Goal: Information Seeking & Learning: Learn about a topic

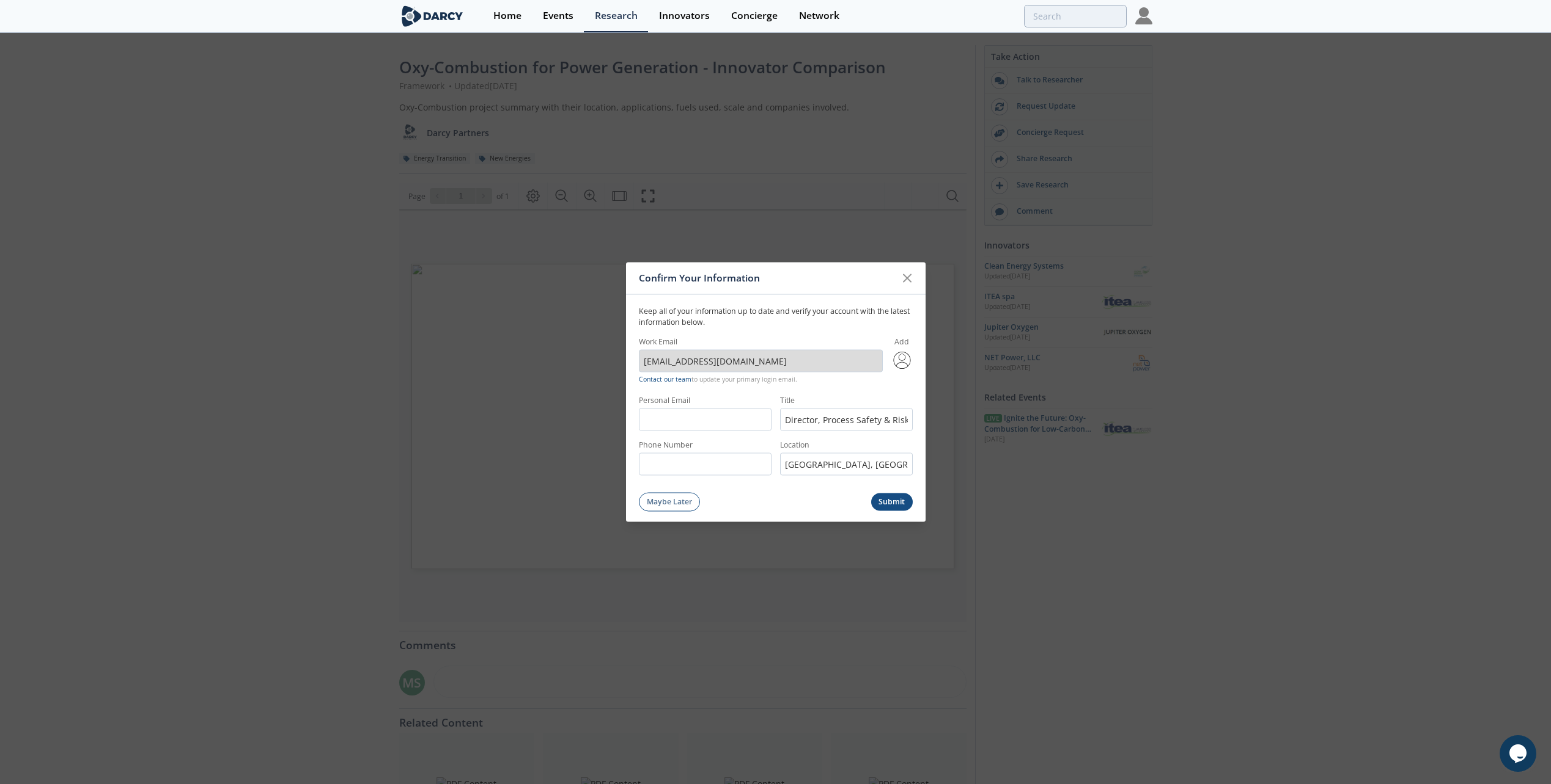
click at [895, 503] on button "Submit" at bounding box center [892, 502] width 41 height 18
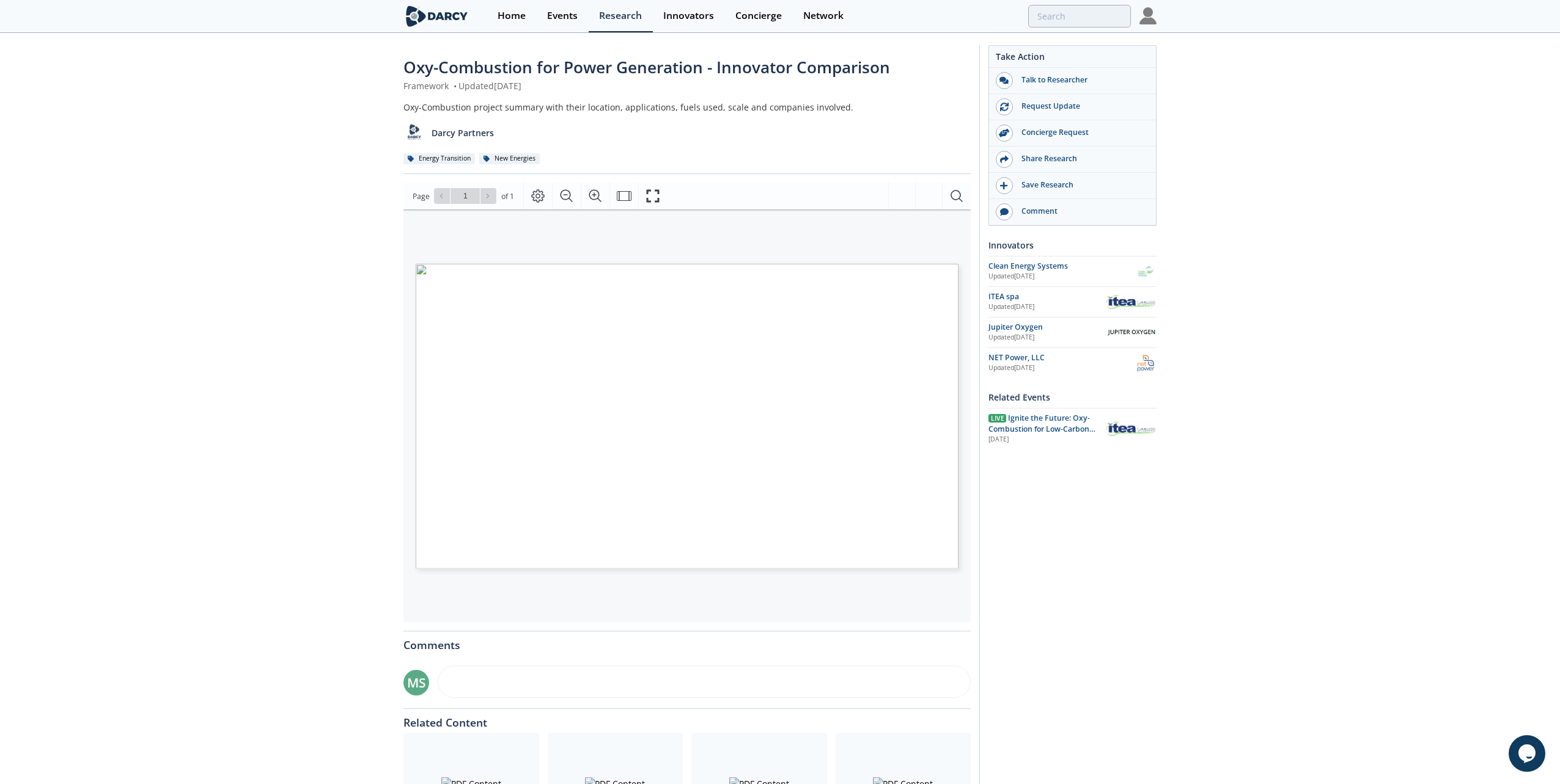
click at [587, 392] on span "Page 1" at bounding box center [1141, 753] width 1443 height 726
click at [606, 448] on span "Page 1" at bounding box center [1141, 753] width 1443 height 726
click at [621, 423] on span "Page 1" at bounding box center [1141, 753] width 1443 height 726
click at [653, 197] on icon "Fullscreen" at bounding box center [653, 196] width 15 height 15
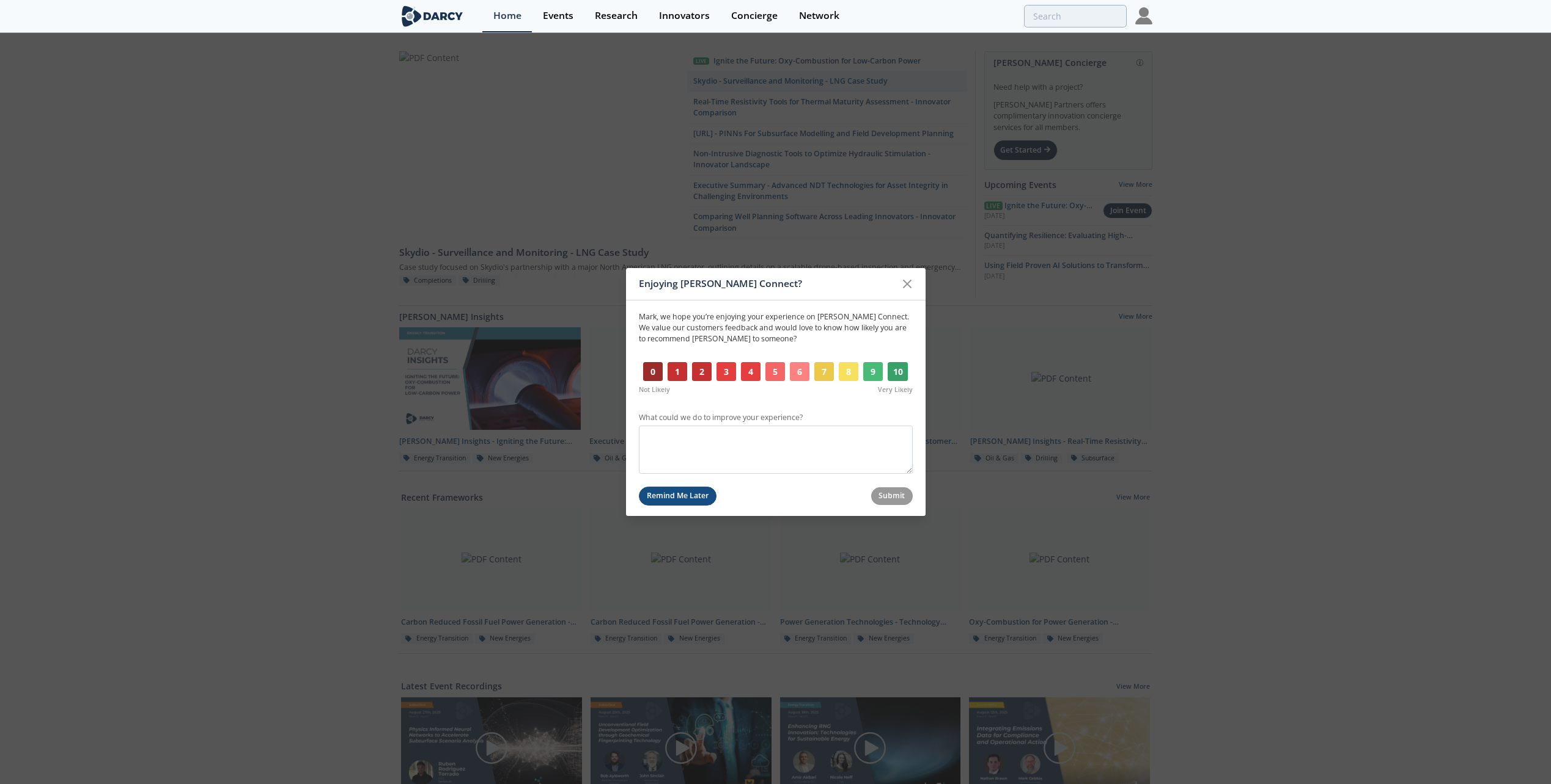
click at [695, 501] on button "Remind Me Later" at bounding box center [677, 496] width 78 height 19
